Goal: Information Seeking & Learning: Learn about a topic

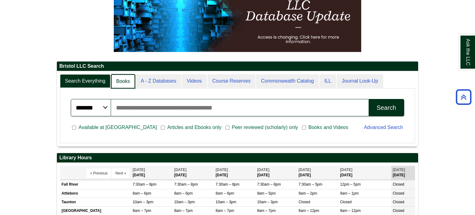
scroll to position [3, 3]
click at [121, 81] on link "Books" at bounding box center [123, 81] width 24 height 15
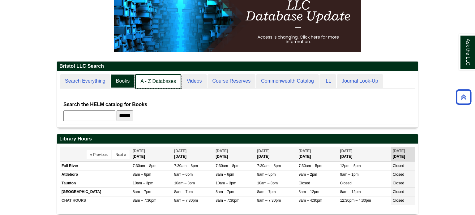
scroll to position [56, 361]
click at [154, 77] on link "A - Z Databases" at bounding box center [158, 81] width 46 height 15
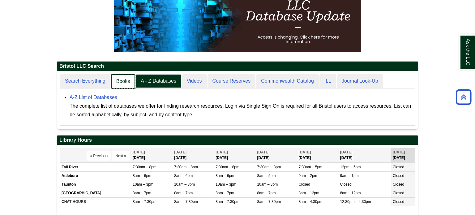
click at [122, 79] on link "Books" at bounding box center [123, 81] width 24 height 15
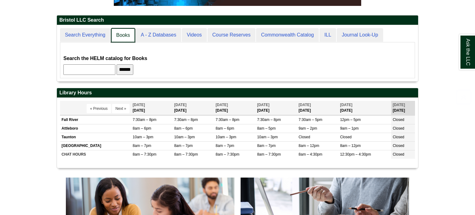
scroll to position [55, 361]
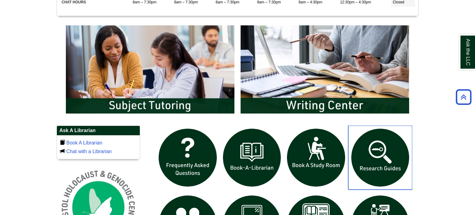
click at [379, 164] on img "slideshow" at bounding box center [380, 157] width 64 height 64
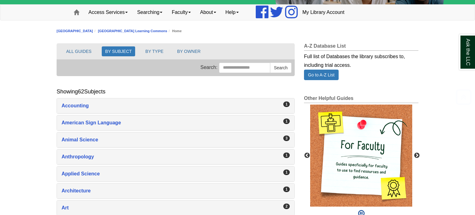
scroll to position [48, 0]
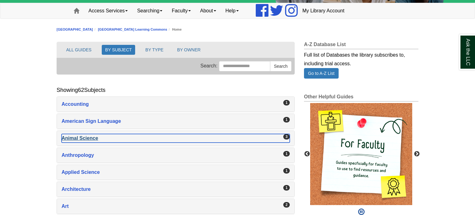
click at [74, 137] on div "Animal Science , 3 guides" at bounding box center [176, 138] width 228 height 9
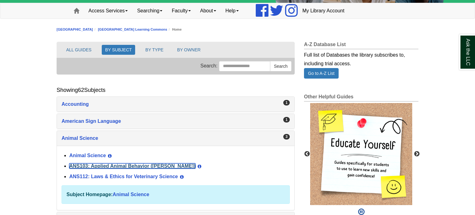
click at [96, 165] on link "ANS103: Applied Animal Behavior ([PERSON_NAME])" at bounding box center [132, 165] width 126 height 5
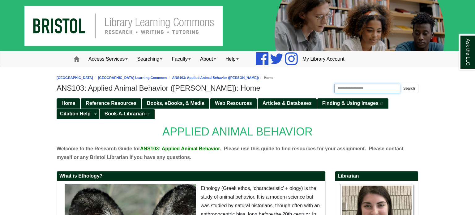
click at [348, 90] on input "Search this Guide" at bounding box center [367, 88] width 66 height 9
type input "**********"
click at [400, 84] on button "Search" at bounding box center [409, 88] width 19 height 9
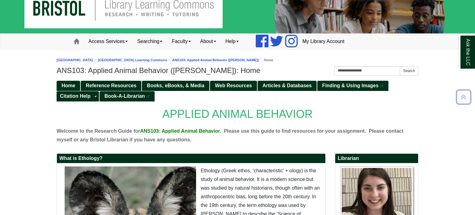
scroll to position [17, 0]
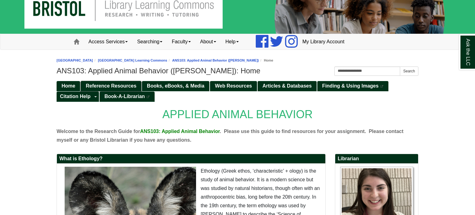
click at [99, 85] on span "Reference Resources" at bounding box center [111, 85] width 51 height 5
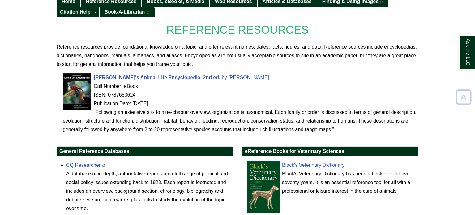
scroll to position [101, 0]
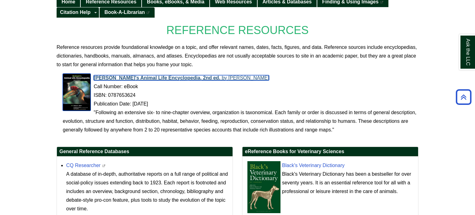
click at [127, 75] on span "[PERSON_NAME]'s Animal Life Encyclopedia, 2nd ed." at bounding box center [157, 77] width 127 height 5
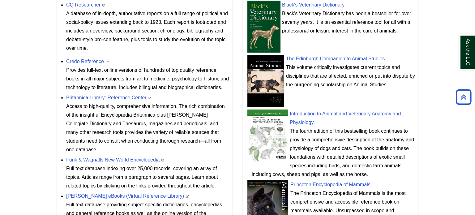
scroll to position [329, 0]
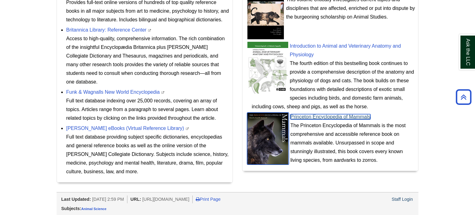
click at [307, 118] on link "Princeton Encyclopedia of Mammals" at bounding box center [330, 116] width 80 height 5
